Goal: Task Accomplishment & Management: Manage account settings

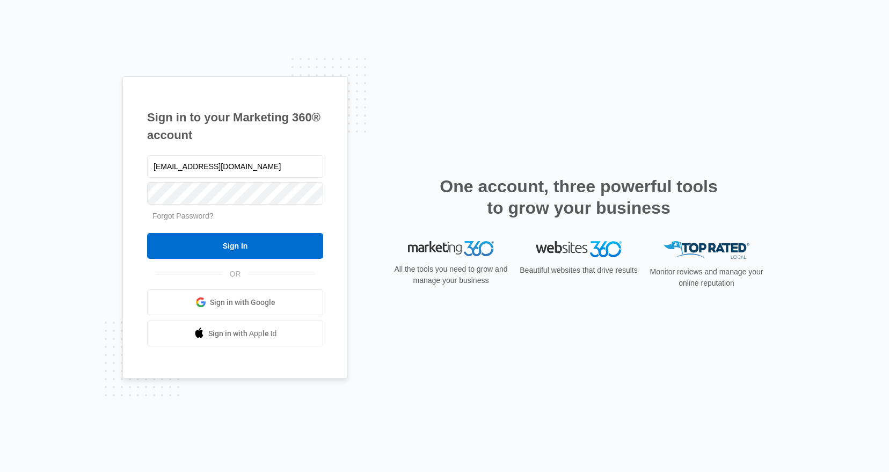
type input "[EMAIL_ADDRESS][DOMAIN_NAME]"
click at [147, 233] on input "Sign In" at bounding box center [235, 246] width 176 height 26
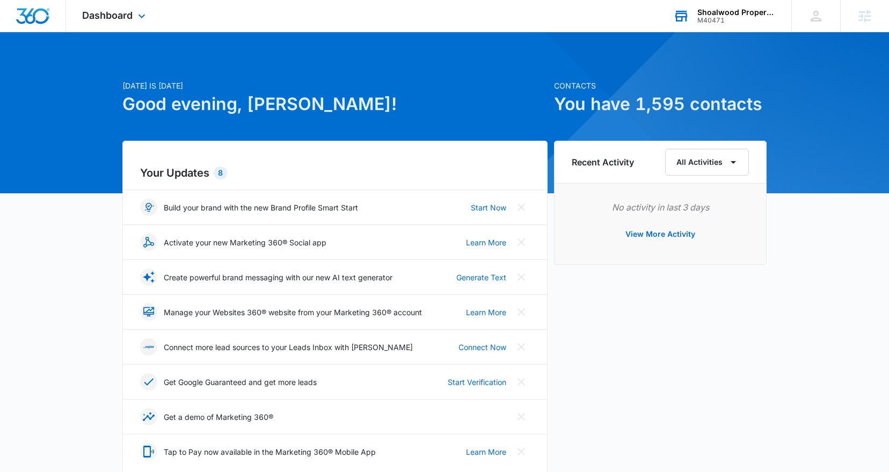
click at [730, 4] on div "Shoalwood Properties M40471 Your Accounts View All" at bounding box center [724, 16] width 134 height 32
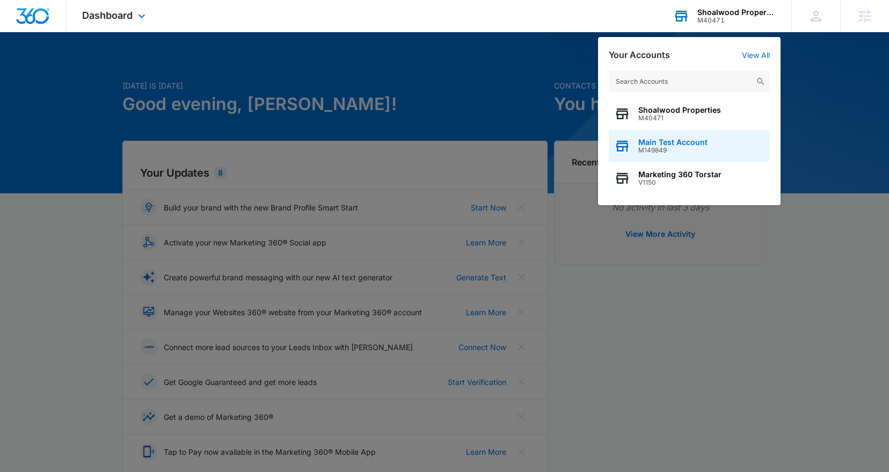
click at [695, 145] on span "Main Test Account" at bounding box center [672, 142] width 69 height 9
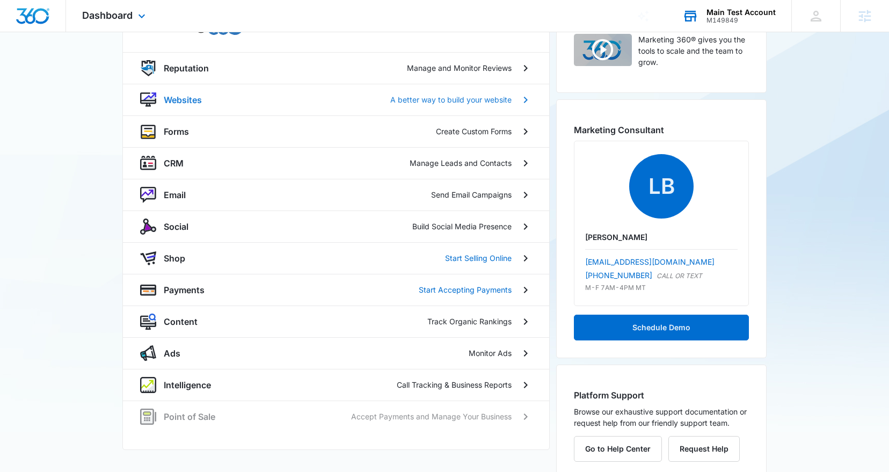
scroll to position [114, 0]
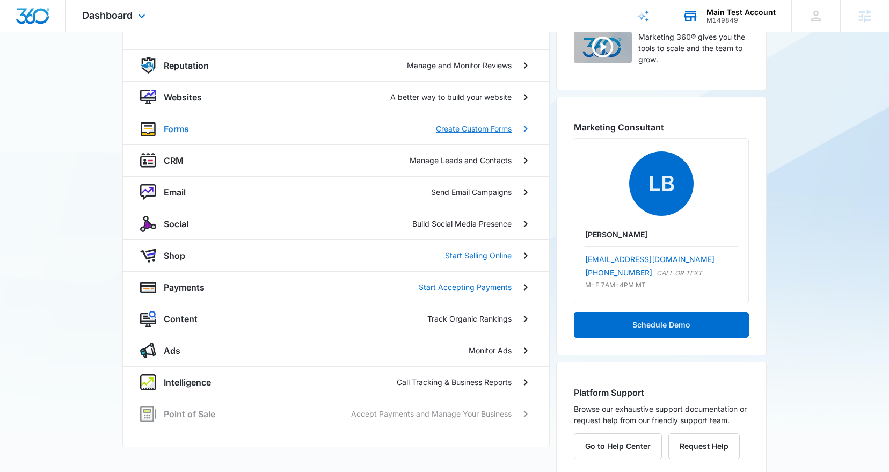
click at [254, 136] on div "Forms Create Custom Forms" at bounding box center [336, 129] width 392 height 16
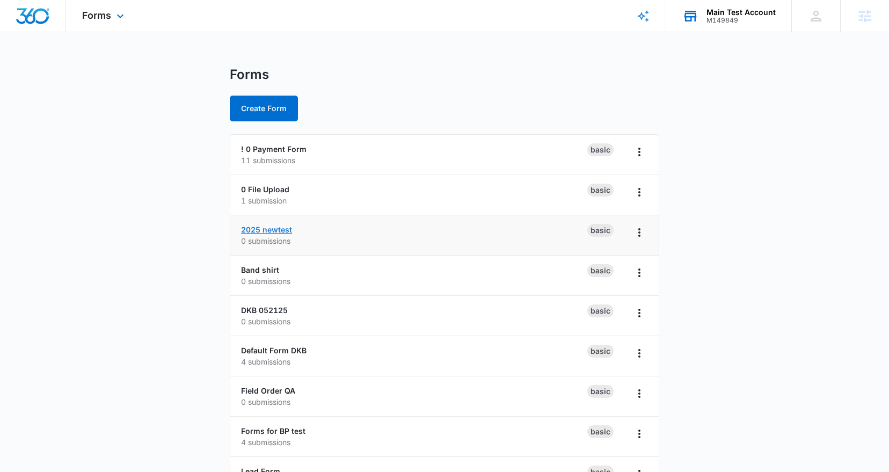
click at [279, 229] on link "2025 newtest" at bounding box center [266, 229] width 51 height 9
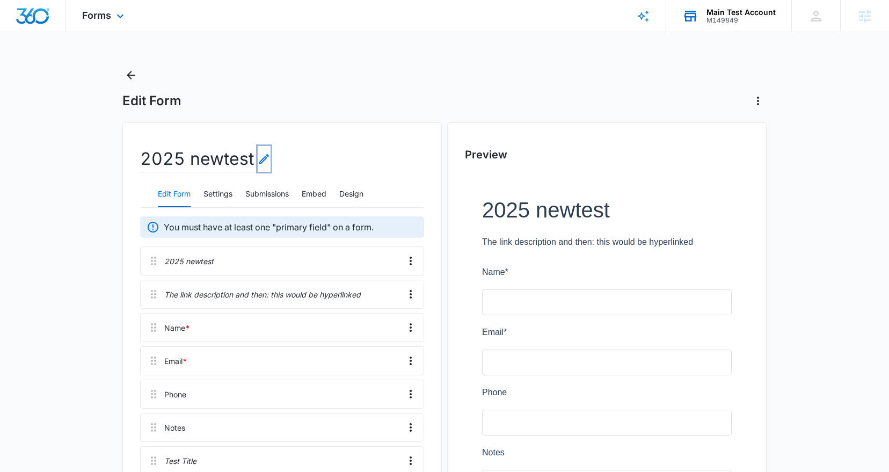
click at [263, 157] on icon "Edit Form Name" at bounding box center [264, 159] width 10 height 10
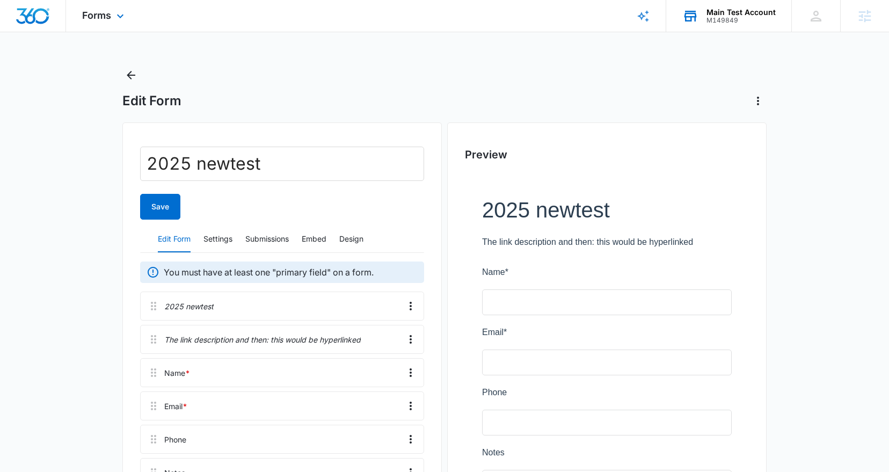
click at [215, 103] on div "Edit Form" at bounding box center [444, 100] width 644 height 17
click at [162, 212] on button "Save" at bounding box center [160, 207] width 40 height 26
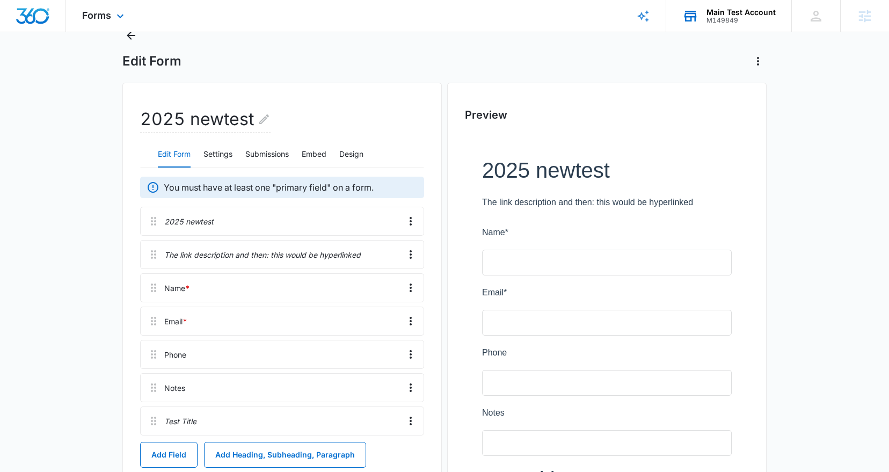
scroll to position [46, 0]
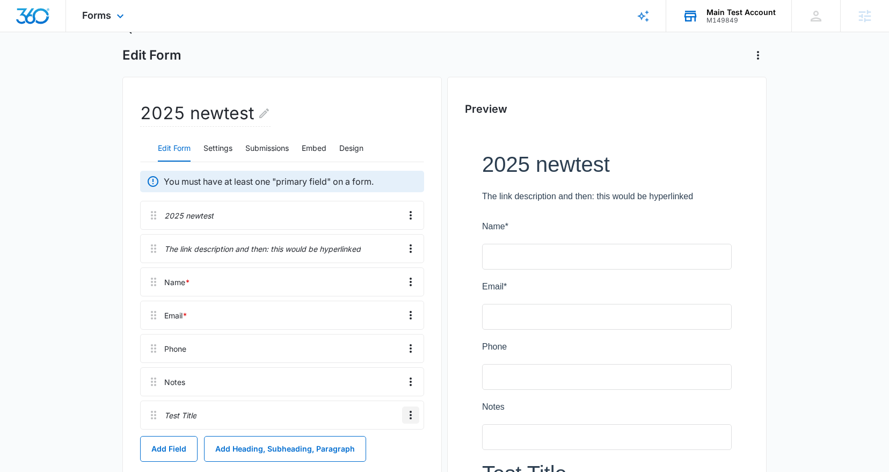
click at [412, 415] on icon "Overflow Menu" at bounding box center [410, 414] width 13 height 13
click at [391, 370] on div "Edit" at bounding box center [381, 369] width 23 height 8
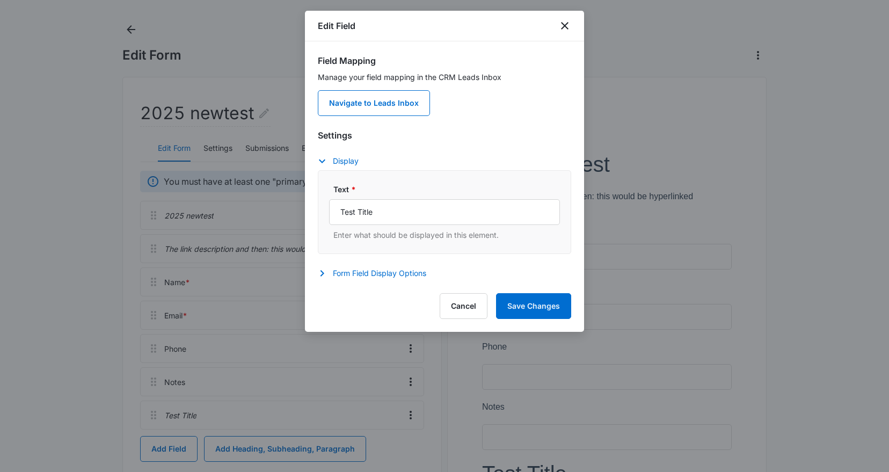
click at [358, 265] on div "Settings Display Text * Test Title Enter what should be displayed in this eleme…" at bounding box center [444, 205] width 253 height 153
click at [358, 271] on button "Form Field Display Options" at bounding box center [377, 273] width 119 height 13
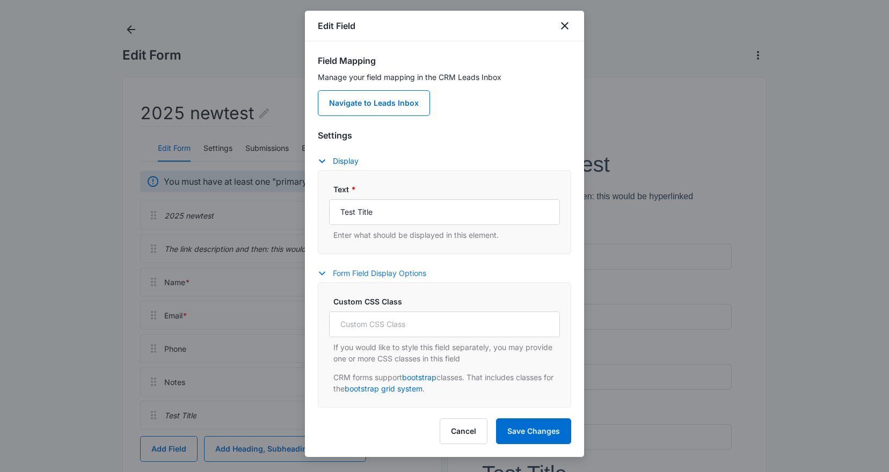
click at [358, 271] on button "Form Field Display Options" at bounding box center [377, 273] width 119 height 13
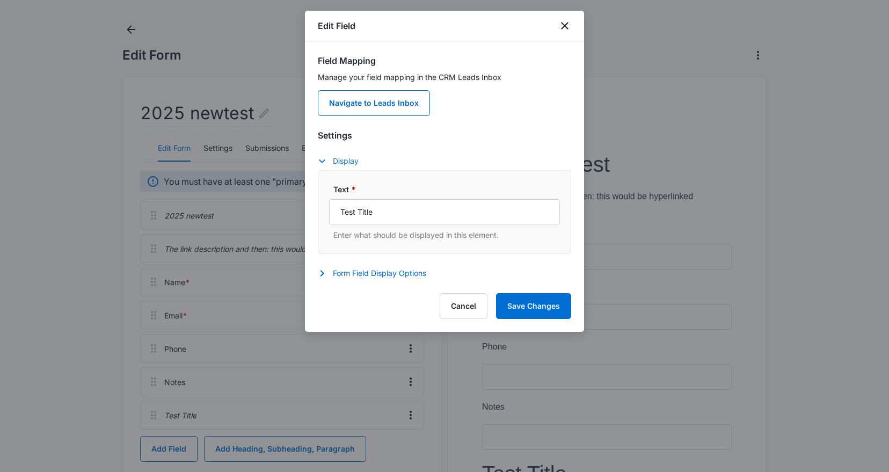
click at [336, 160] on button "Display" at bounding box center [344, 161] width 52 height 13
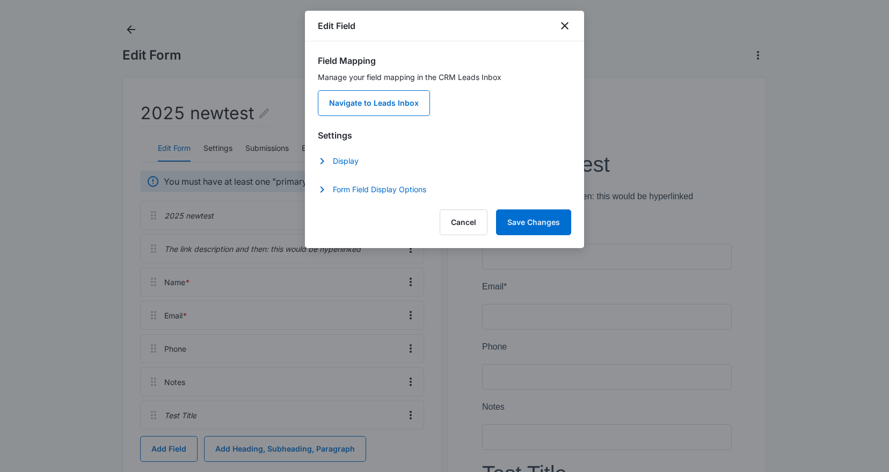
click at [334, 201] on div "Edit Field Field Mapping Manage your field mapping in the CRM Leads Inbox Navig…" at bounding box center [444, 129] width 279 height 237
click at [334, 197] on div "Form Field Display Options Custom CSS Class If you would like to style this fie…" at bounding box center [444, 191] width 253 height 16
click at [341, 189] on button "Form Field Display Options" at bounding box center [377, 189] width 119 height 13
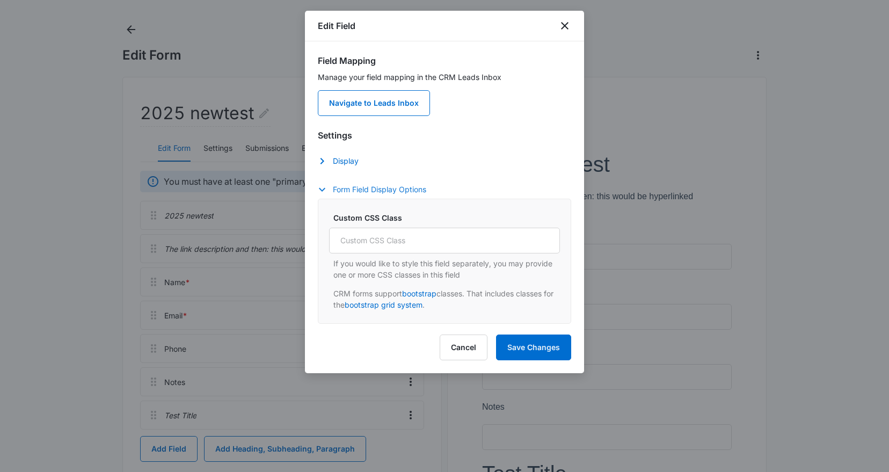
click at [341, 189] on button "Form Field Display Options" at bounding box center [377, 189] width 119 height 13
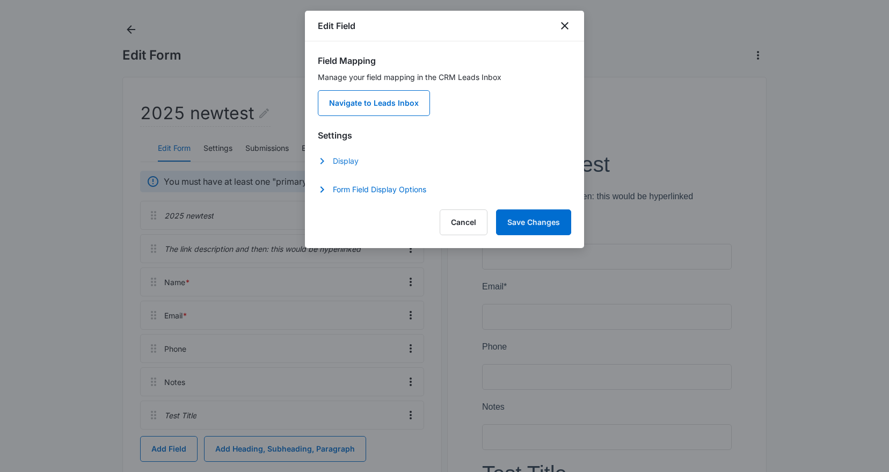
click at [341, 161] on button "Display" at bounding box center [344, 161] width 52 height 13
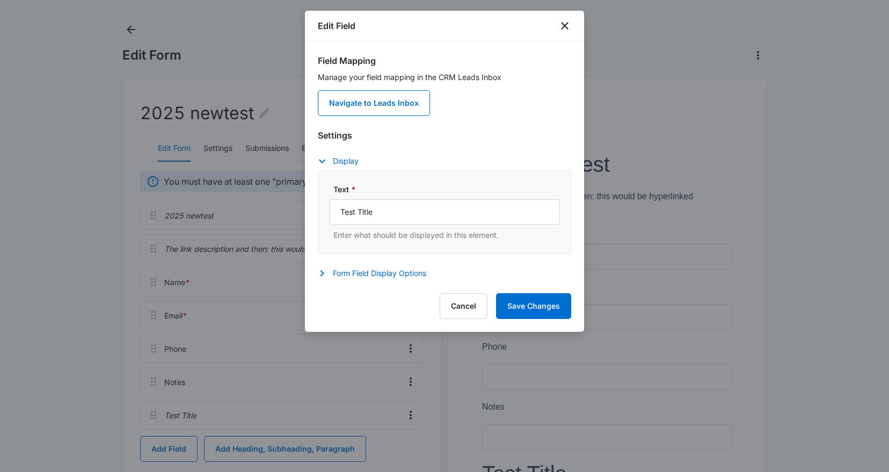
click at [130, 318] on div at bounding box center [444, 236] width 889 height 472
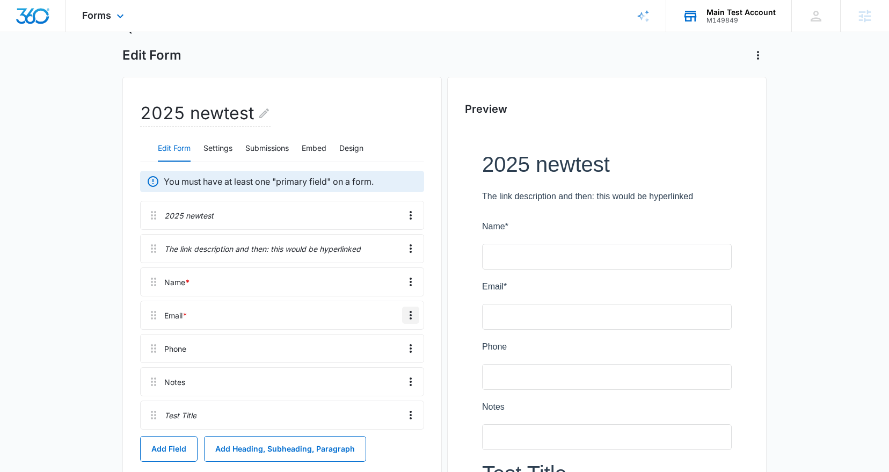
click at [408, 318] on icon "Overflow Menu" at bounding box center [410, 315] width 13 height 13
click at [395, 339] on button "Edit" at bounding box center [387, 345] width 61 height 16
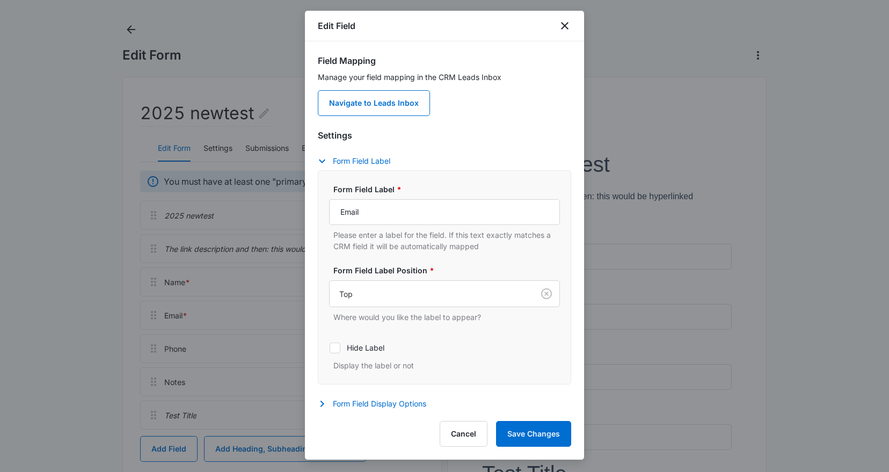
click at [693, 168] on div at bounding box center [444, 236] width 889 height 472
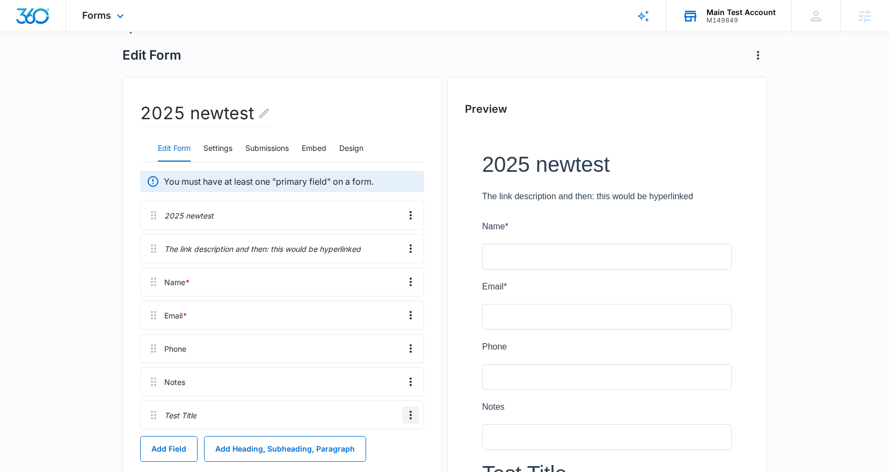
click at [405, 416] on icon "Overflow Menu" at bounding box center [410, 414] width 13 height 13
click at [397, 369] on button "Edit" at bounding box center [387, 369] width 61 height 16
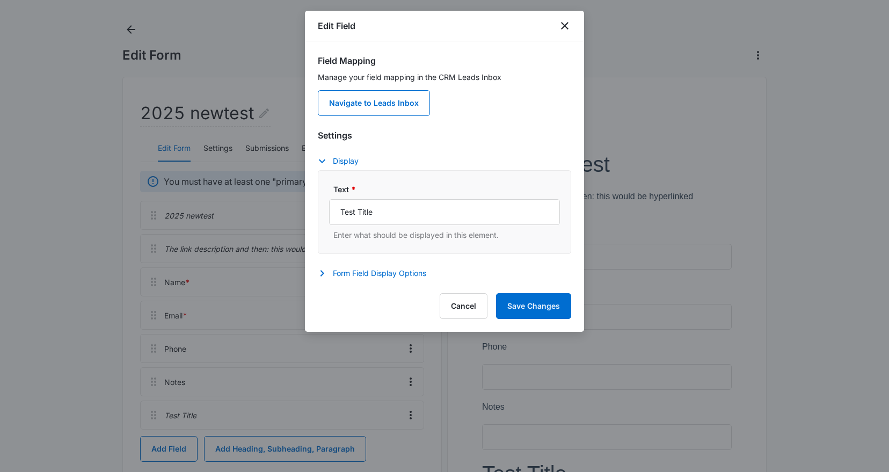
click at [453, 236] on p "Enter what should be displayed in this element." at bounding box center [446, 234] width 226 height 11
copy div "Enter what should be displayed in this element."
